Goal: Information Seeking & Learning: Learn about a topic

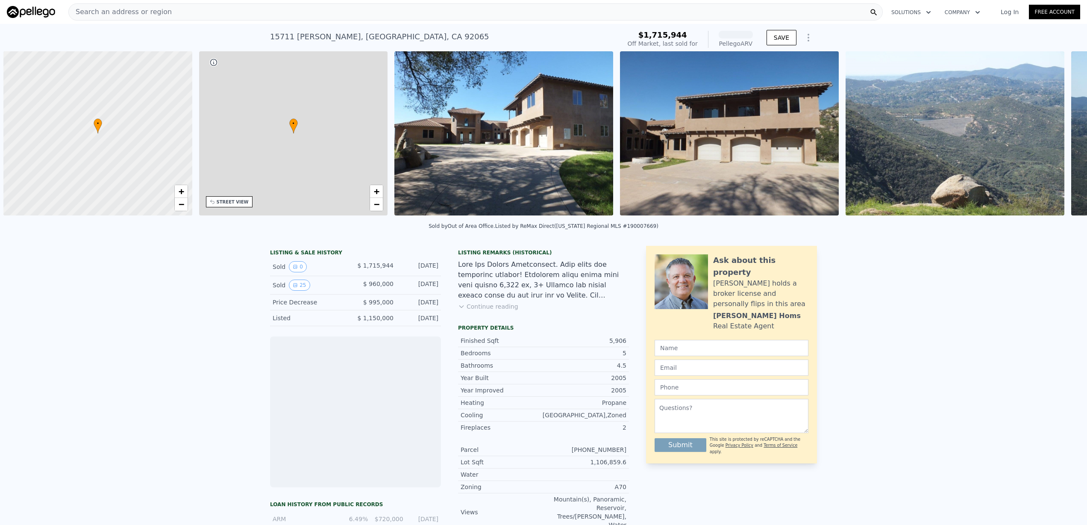
scroll to position [0, 3]
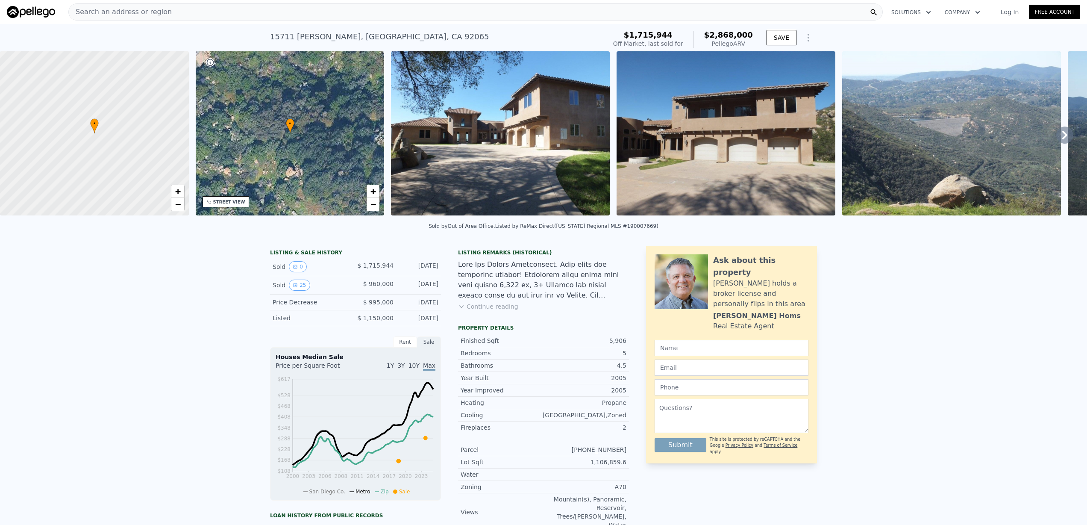
click at [241, 304] on div "LISTING & SALE HISTORY Sold 0 $ 1,715,944 [DATE] Sold 25 $ 960,000 [DATE] Price…" at bounding box center [543, 462] width 1087 height 446
click at [297, 272] on button "0" at bounding box center [298, 266] width 18 height 11
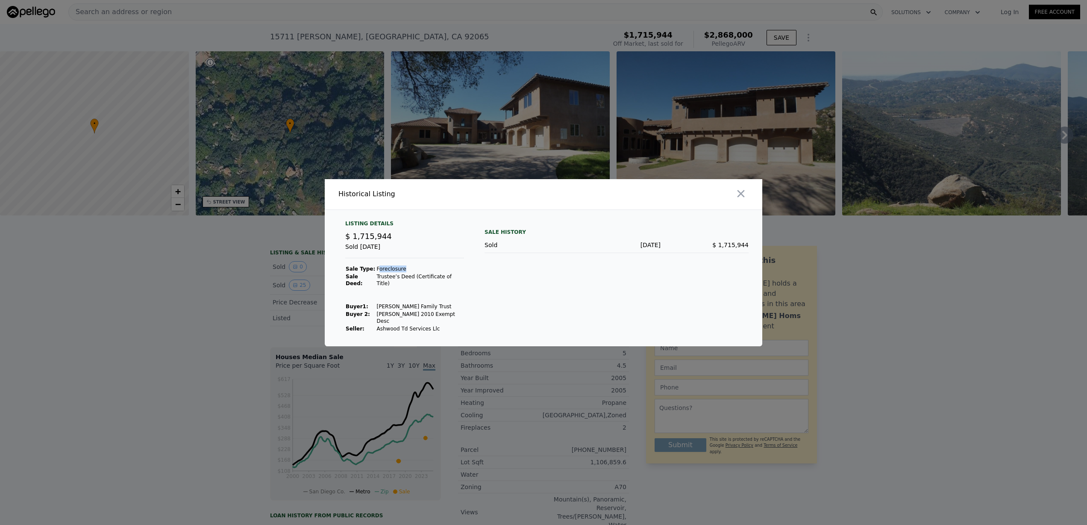
drag, startPoint x: 375, startPoint y: 276, endPoint x: 404, endPoint y: 275, distance: 28.6
click at [404, 273] on td "Foreclosure" at bounding box center [420, 269] width 88 height 8
drag, startPoint x: 395, startPoint y: 282, endPoint x: 432, endPoint y: 282, distance: 36.7
click at [432, 282] on td "Trustee’s Deed (Certificate of Title)" at bounding box center [420, 280] width 88 height 15
drag, startPoint x: 386, startPoint y: 306, endPoint x: 412, endPoint y: 304, distance: 26.1
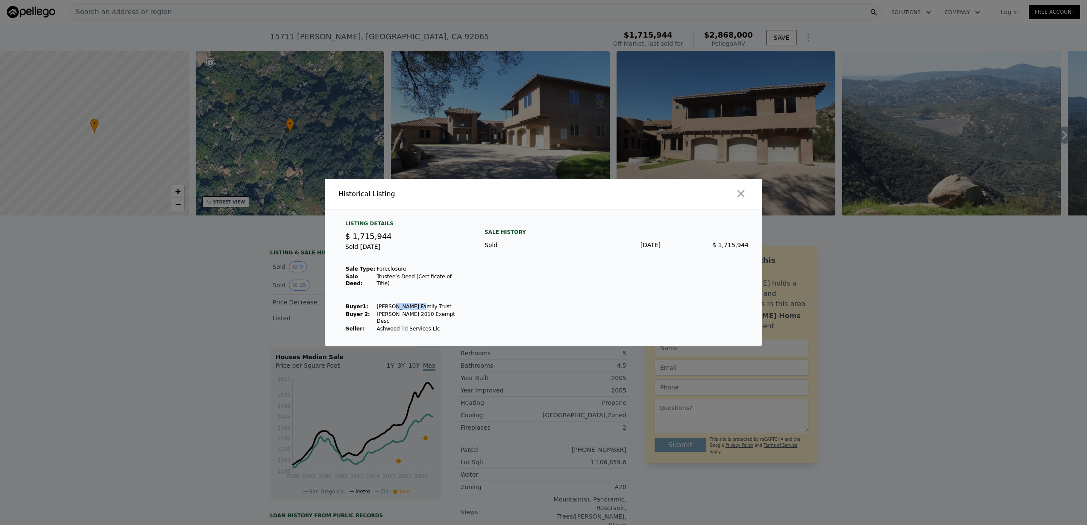
click at [412, 304] on td "[PERSON_NAME] Family Trust" at bounding box center [420, 306] width 88 height 8
click at [382, 307] on td "[PERSON_NAME] Family Trust" at bounding box center [420, 306] width 88 height 8
click at [206, 326] on div at bounding box center [543, 262] width 1087 height 525
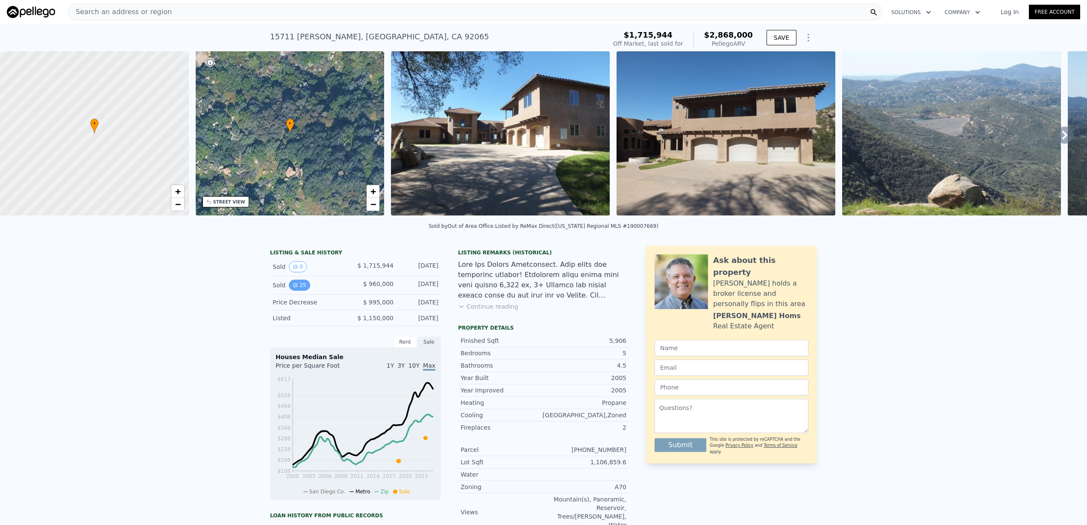
click at [301, 290] on button "25" at bounding box center [299, 284] width 21 height 11
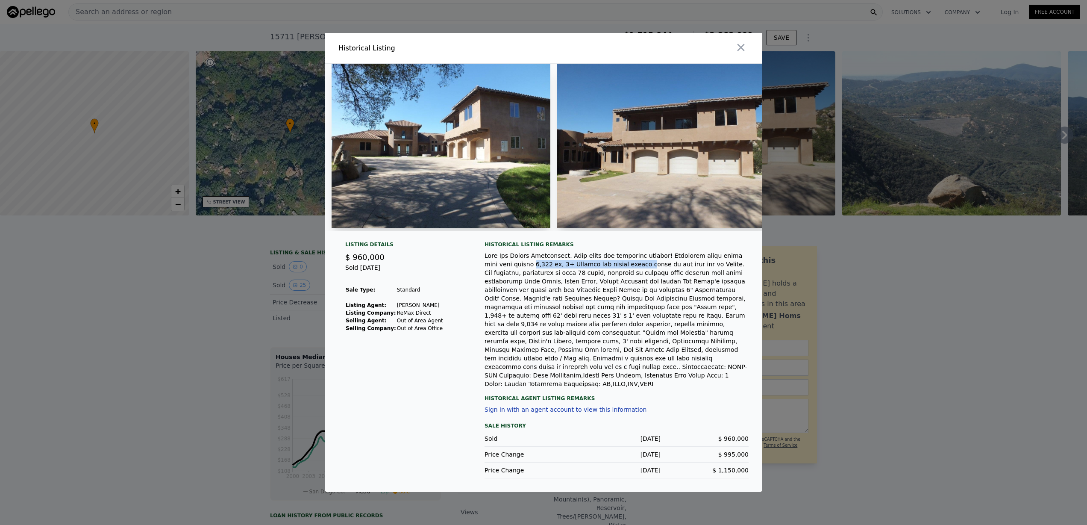
drag, startPoint x: 516, startPoint y: 271, endPoint x: 635, endPoint y: 269, distance: 119.2
click at [635, 269] on div at bounding box center [616, 319] width 264 height 137
drag, startPoint x: 524, startPoint y: 280, endPoint x: 606, endPoint y: 278, distance: 81.6
click at [606, 278] on div at bounding box center [616, 319] width 264 height 137
drag, startPoint x: 616, startPoint y: 282, endPoint x: 733, endPoint y: 276, distance: 117.2
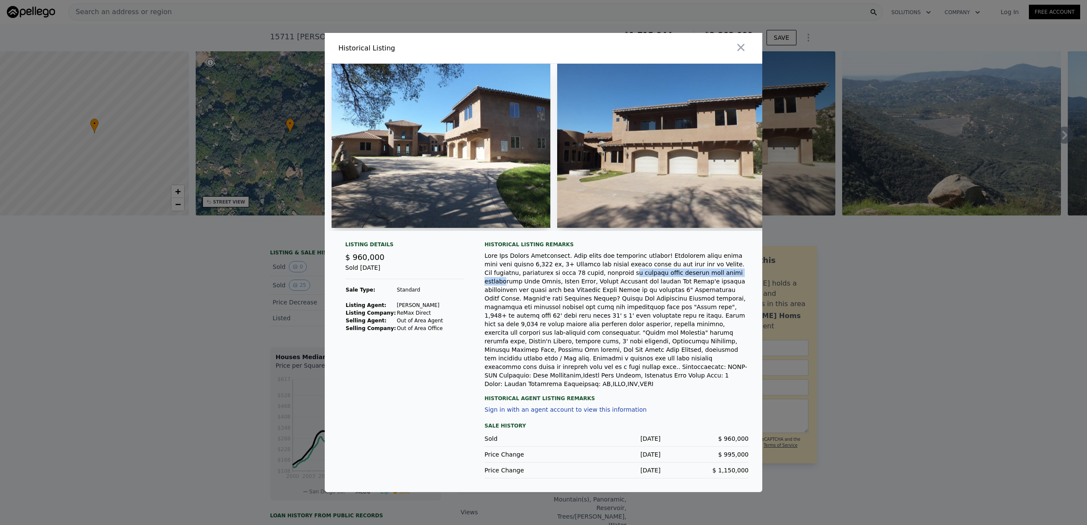
click at [733, 276] on div at bounding box center [616, 319] width 264 height 137
drag, startPoint x: 525, startPoint y: 285, endPoint x: 701, endPoint y: 285, distance: 175.1
click at [701, 285] on div at bounding box center [616, 319] width 264 height 137
drag, startPoint x: 549, startPoint y: 296, endPoint x: 605, endPoint y: 296, distance: 56.4
click at [605, 296] on div at bounding box center [616, 319] width 264 height 137
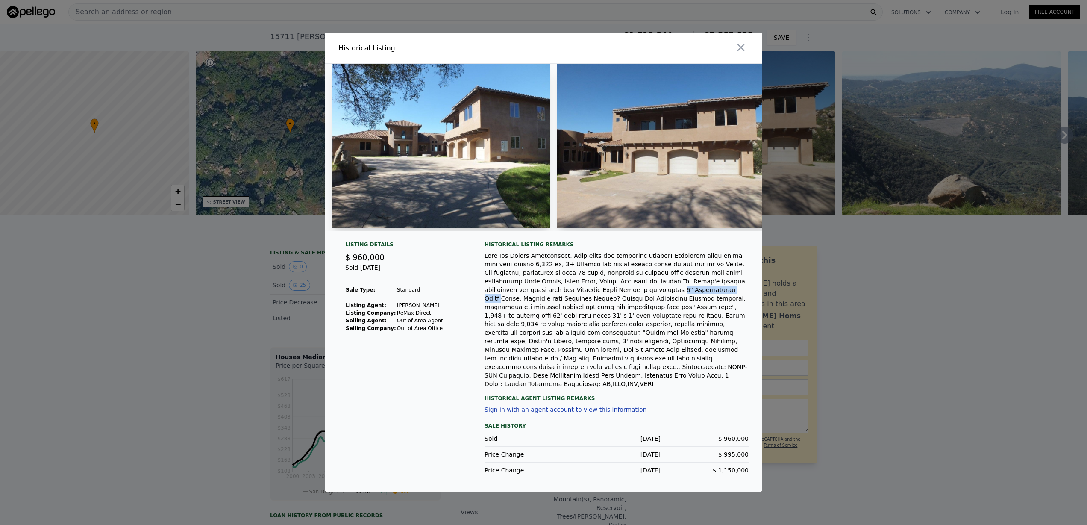
drag, startPoint x: 623, startPoint y: 297, endPoint x: 681, endPoint y: 297, distance: 57.7
click at [681, 297] on div at bounding box center [616, 319] width 264 height 137
click at [565, 296] on div at bounding box center [616, 319] width 264 height 137
drag, startPoint x: 584, startPoint y: 296, endPoint x: 695, endPoint y: 296, distance: 111.1
click at [695, 296] on div at bounding box center [616, 319] width 264 height 137
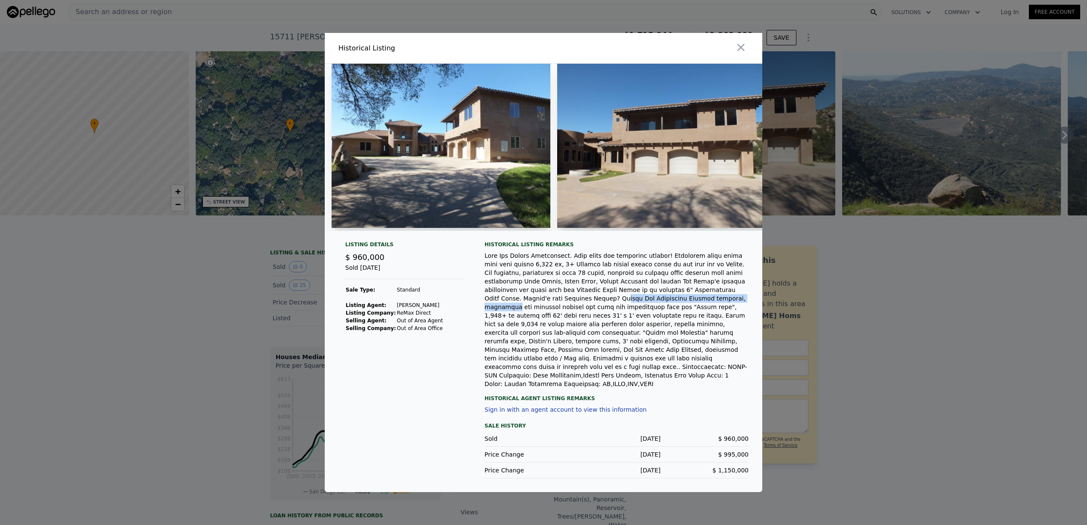
drag, startPoint x: 536, startPoint y: 308, endPoint x: 671, endPoint y: 305, distance: 134.6
click at [671, 305] on div at bounding box center [616, 319] width 264 height 137
drag, startPoint x: 506, startPoint y: 313, endPoint x: 694, endPoint y: 312, distance: 188.4
click at [694, 312] on div at bounding box center [616, 319] width 264 height 137
drag, startPoint x: 534, startPoint y: 325, endPoint x: 679, endPoint y: 320, distance: 144.9
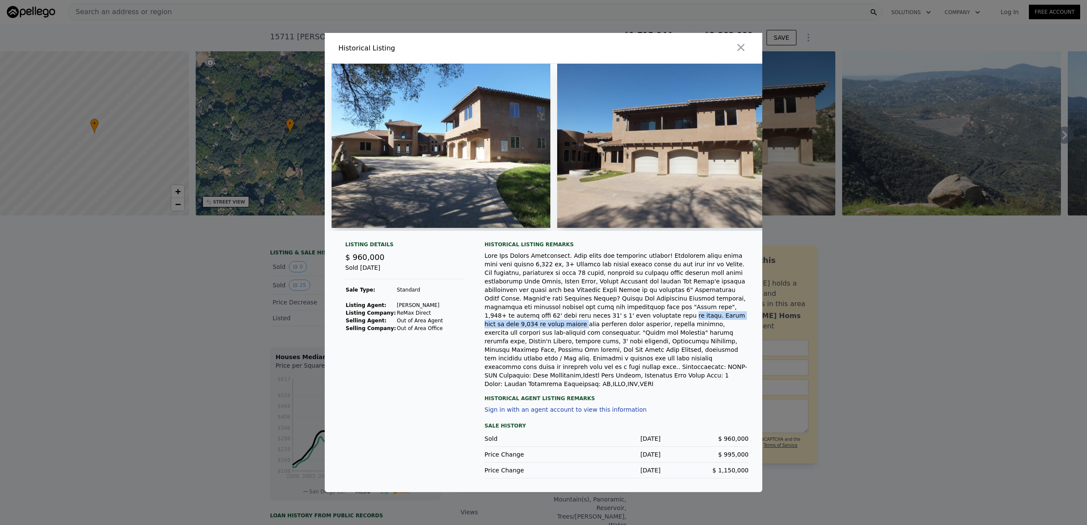
click at [679, 320] on div at bounding box center [616, 319] width 264 height 137
drag, startPoint x: 519, startPoint y: 331, endPoint x: 557, endPoint y: 330, distance: 38.1
click at [557, 330] on div at bounding box center [616, 319] width 264 height 137
drag, startPoint x: 542, startPoint y: 330, endPoint x: 686, endPoint y: 327, distance: 144.4
click at [686, 327] on div at bounding box center [616, 319] width 264 height 137
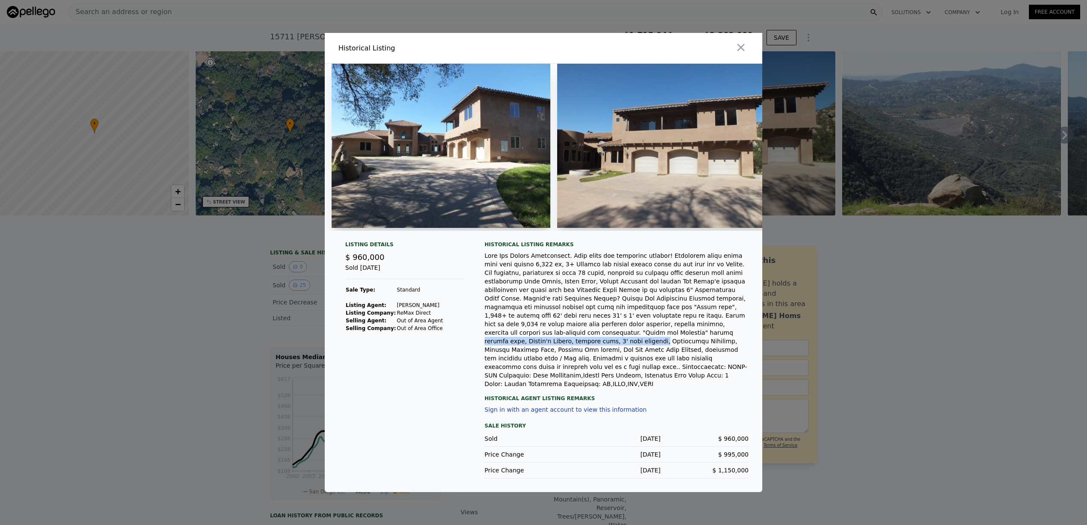
drag, startPoint x: 528, startPoint y: 340, endPoint x: 688, endPoint y: 337, distance: 160.2
click at [688, 337] on div at bounding box center [616, 319] width 264 height 137
drag, startPoint x: 601, startPoint y: 348, endPoint x: 668, endPoint y: 345, distance: 66.7
click at [668, 345] on div at bounding box center [616, 319] width 264 height 137
drag, startPoint x: 578, startPoint y: 355, endPoint x: 695, endPoint y: 353, distance: 116.2
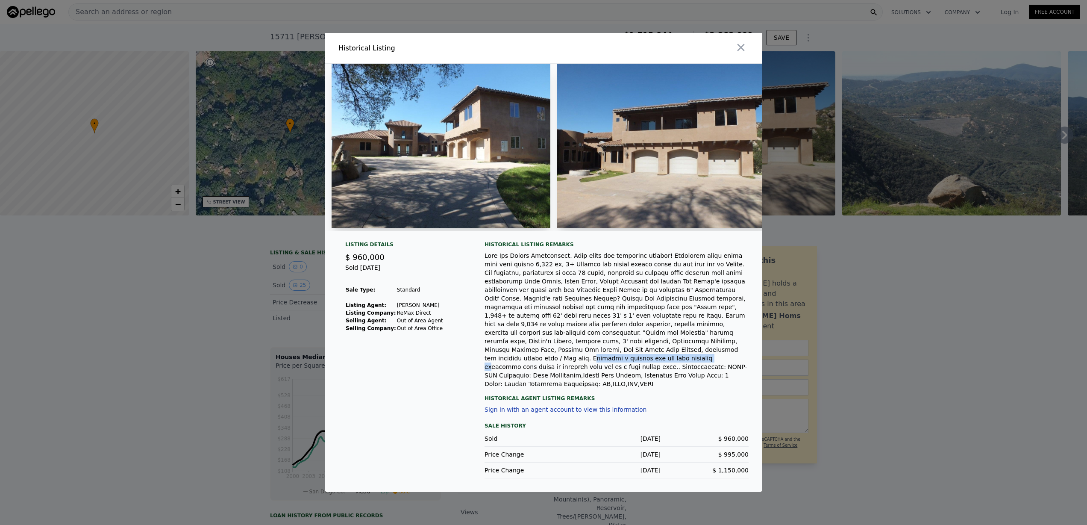
click at [695, 353] on div at bounding box center [616, 319] width 264 height 137
drag, startPoint x: 570, startPoint y: 367, endPoint x: 645, endPoint y: 367, distance: 74.3
click at [645, 367] on div at bounding box center [616, 319] width 264 height 137
click at [665, 363] on div at bounding box center [616, 319] width 264 height 137
click at [592, 367] on div at bounding box center [616, 319] width 264 height 137
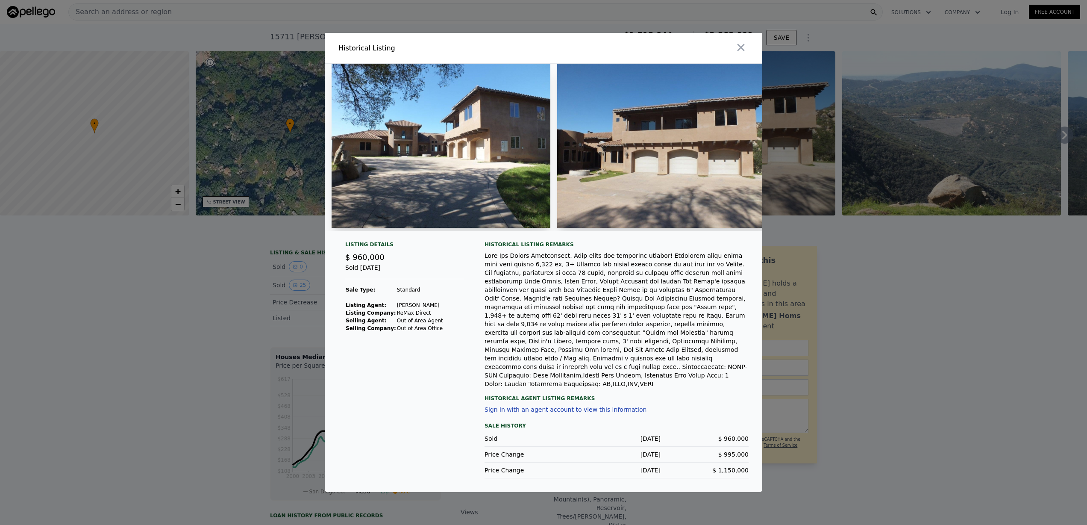
click at [613, 368] on div at bounding box center [616, 319] width 264 height 137
drag, startPoint x: 724, startPoint y: 472, endPoint x: 748, endPoint y: 472, distance: 23.1
click at [748, 472] on div "$ 1,150,000" at bounding box center [704, 470] width 88 height 9
click at [695, 405] on div "Historical Listing remarks Historical Agent Listing Remarks Sign in with an age…" at bounding box center [616, 359] width 264 height 237
click at [458, 387] on div "Listing Details $ 960,000 Sold [DATE] Sale Type: Standard Listing Agent: [PERSO…" at bounding box center [404, 359] width 132 height 237
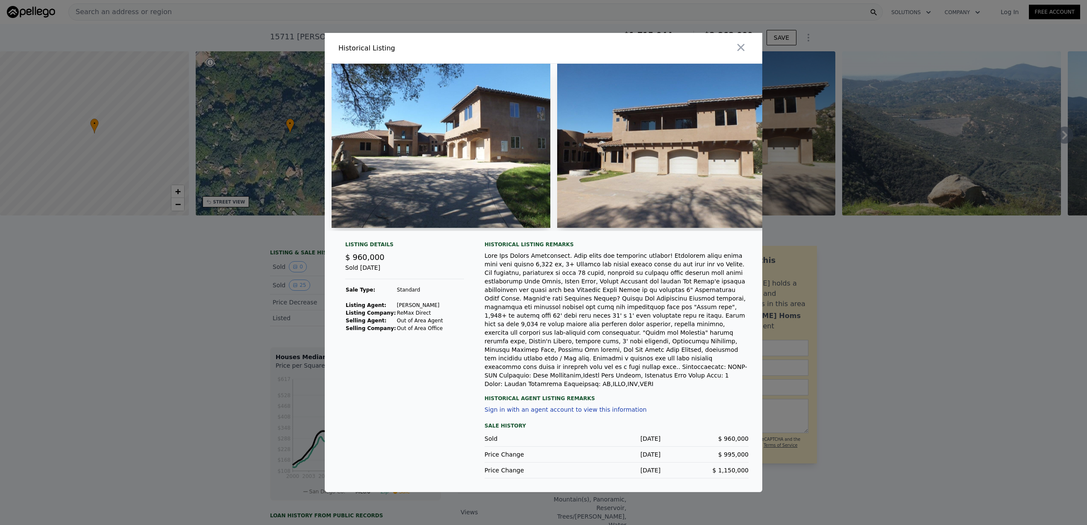
click at [504, 349] on div at bounding box center [616, 319] width 264 height 137
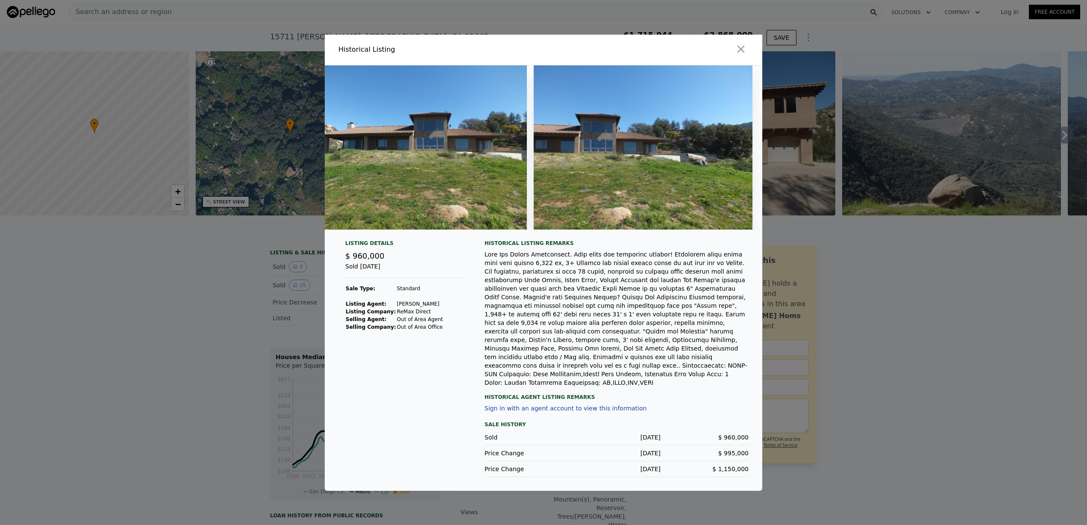
scroll to position [0, 5215]
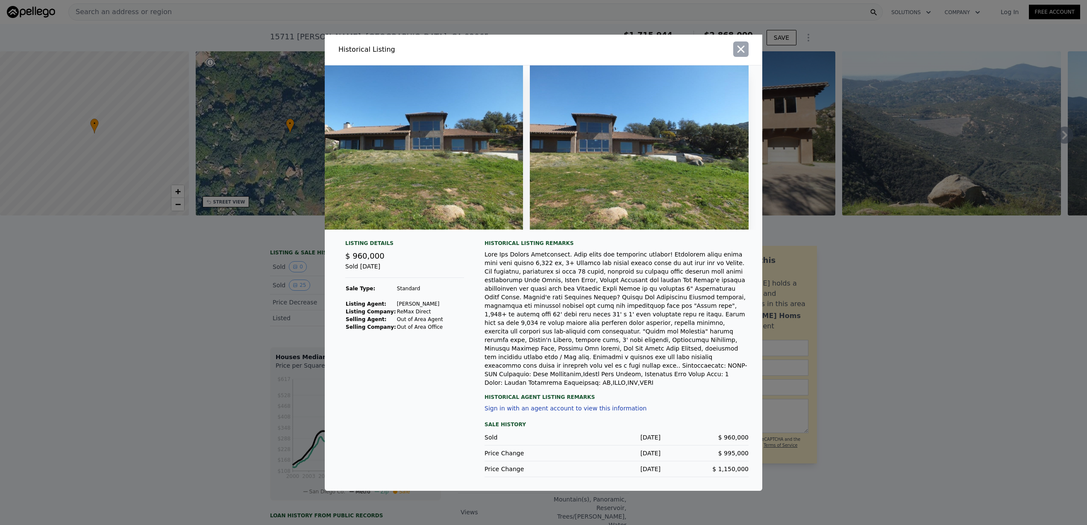
click at [742, 52] on icon "button" at bounding box center [740, 48] width 7 height 7
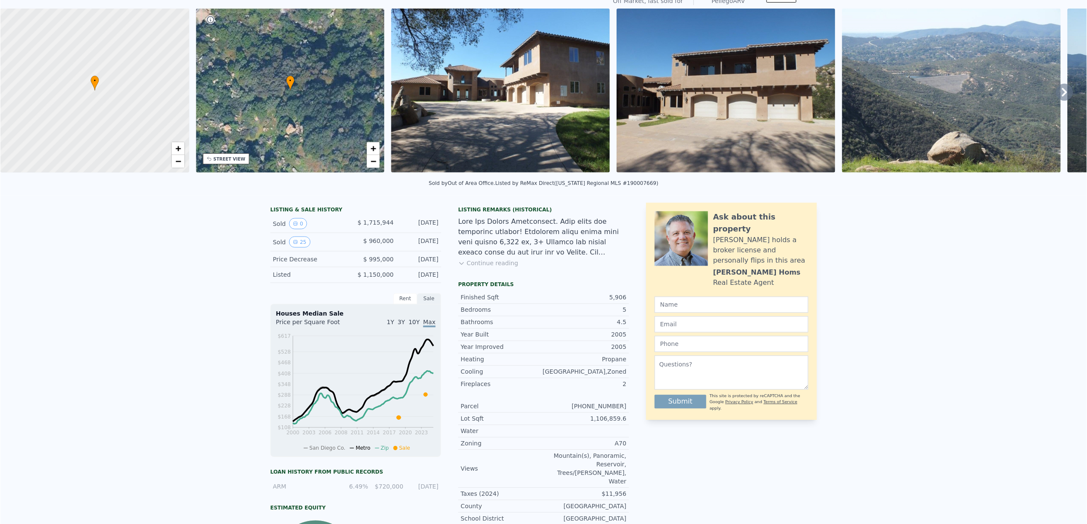
scroll to position [0, 0]
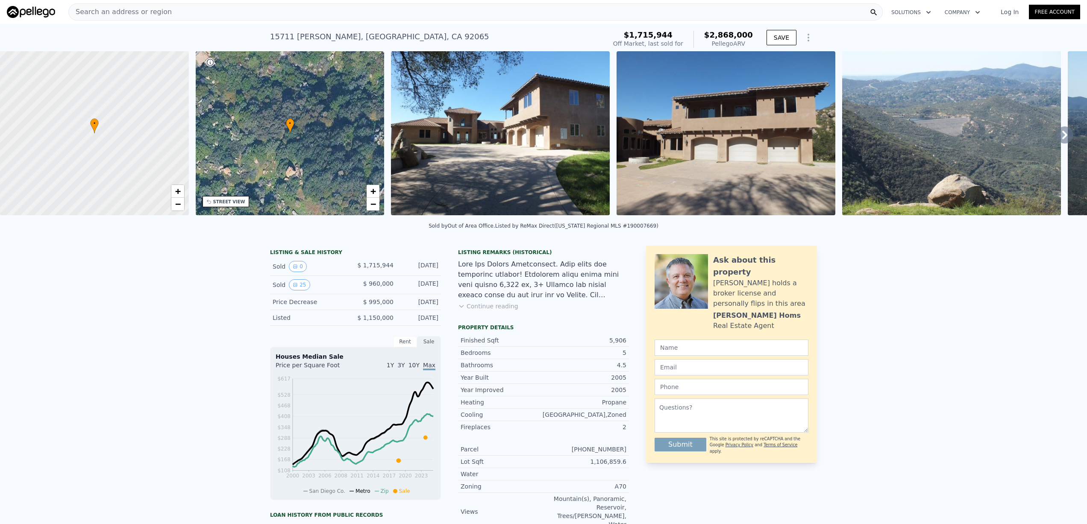
click at [872, 284] on div "LISTING & SALE HISTORY Sold 0 $ 1,715,944 [DATE] Sold 25 $ 960,000 [DATE] Price…" at bounding box center [543, 462] width 1087 height 446
click at [927, 273] on div "LISTING & SALE HISTORY Sold 0 $ 1,715,944 [DATE] Sold 25 $ 960,000 [DATE] Price…" at bounding box center [543, 462] width 1087 height 446
click at [965, 296] on div "LISTING & SALE HISTORY Sold 0 $ 1,715,944 [DATE] Sold 25 $ 960,000 [DATE] Price…" at bounding box center [543, 462] width 1087 height 446
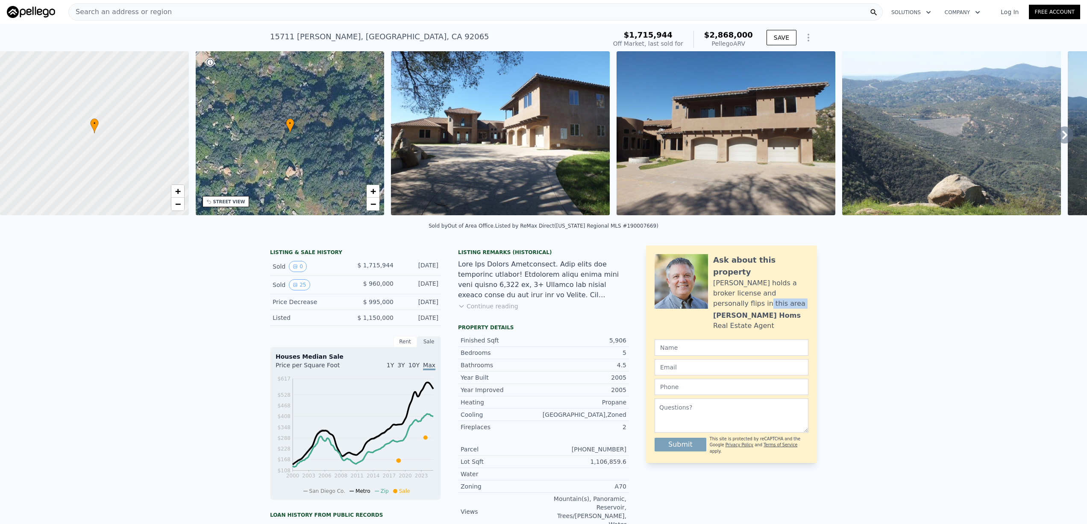
click at [959, 290] on div "LISTING & SALE HISTORY Sold 0 $ 1,715,944 [DATE] Sold 25 $ 960,000 [DATE] Price…" at bounding box center [543, 462] width 1087 height 446
click at [971, 249] on div "LISTING & SALE HISTORY Sold 0 $ 1,715,944 [DATE] Sold 25 $ 960,000 [DATE] Price…" at bounding box center [543, 462] width 1087 height 446
